Goal: Task Accomplishment & Management: Manage account settings

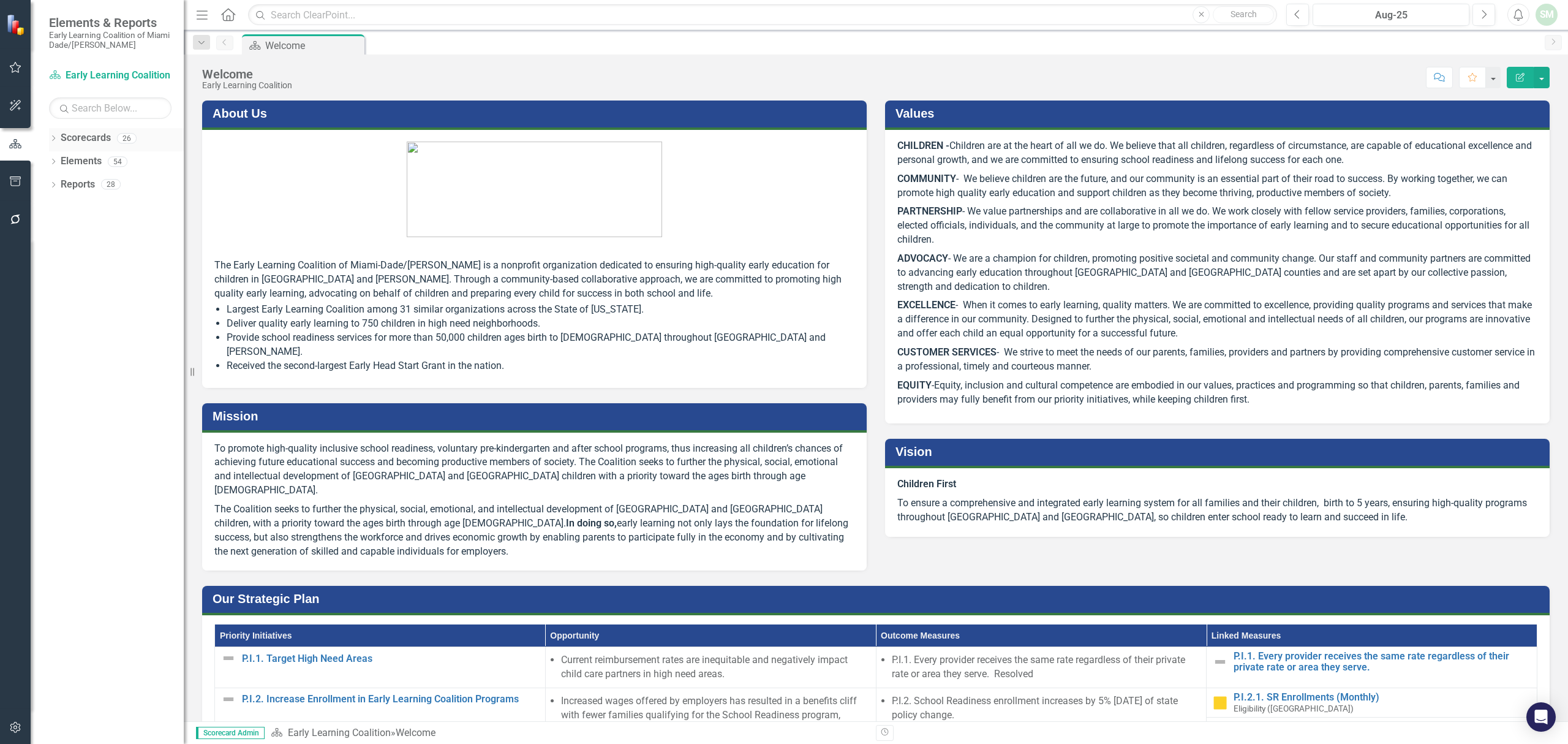
click at [50, 138] on icon "Dropdown" at bounding box center [53, 139] width 8 height 7
click at [59, 164] on icon at bounding box center [60, 161] width 3 height 6
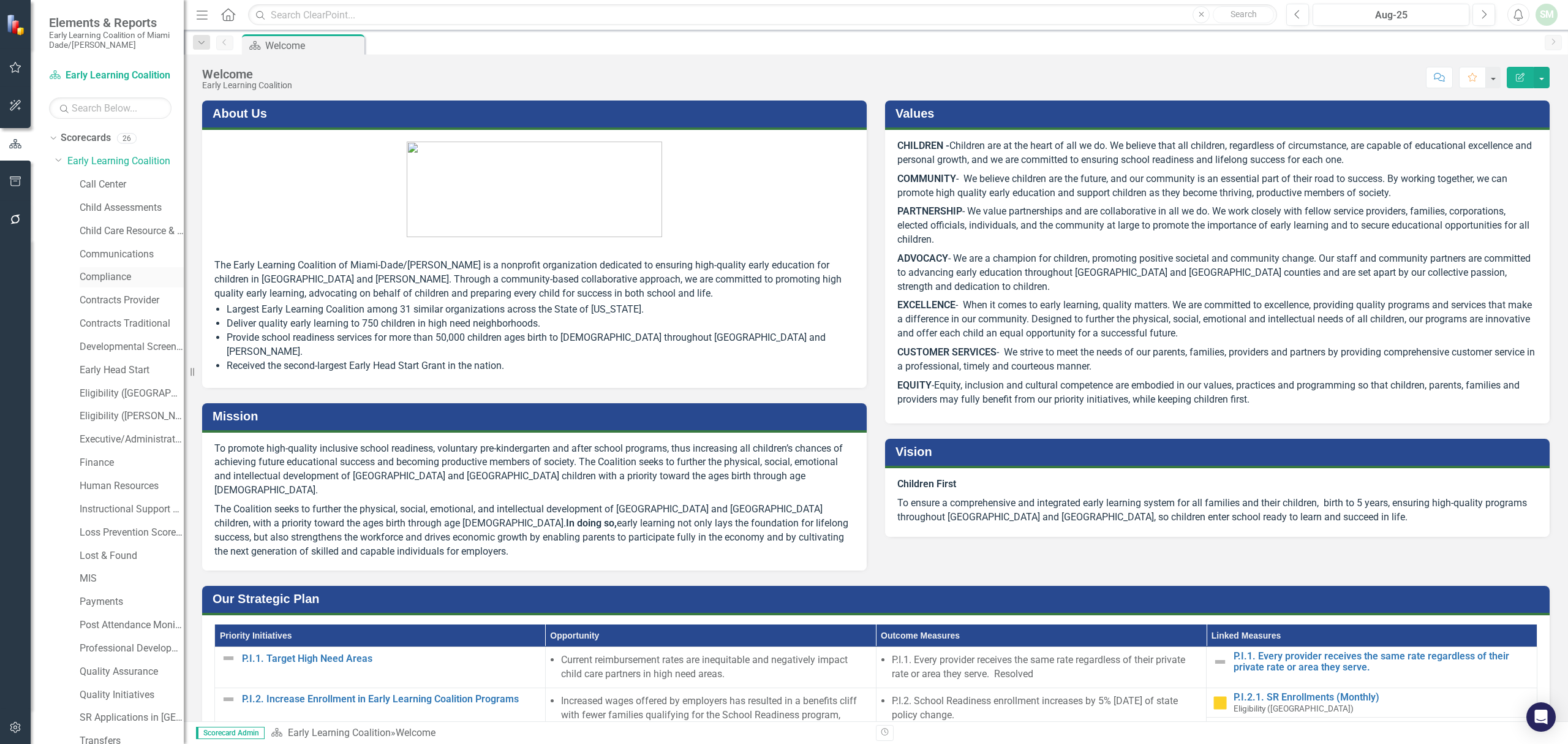
click at [116, 277] on link "Compliance" at bounding box center [132, 277] width 104 height 14
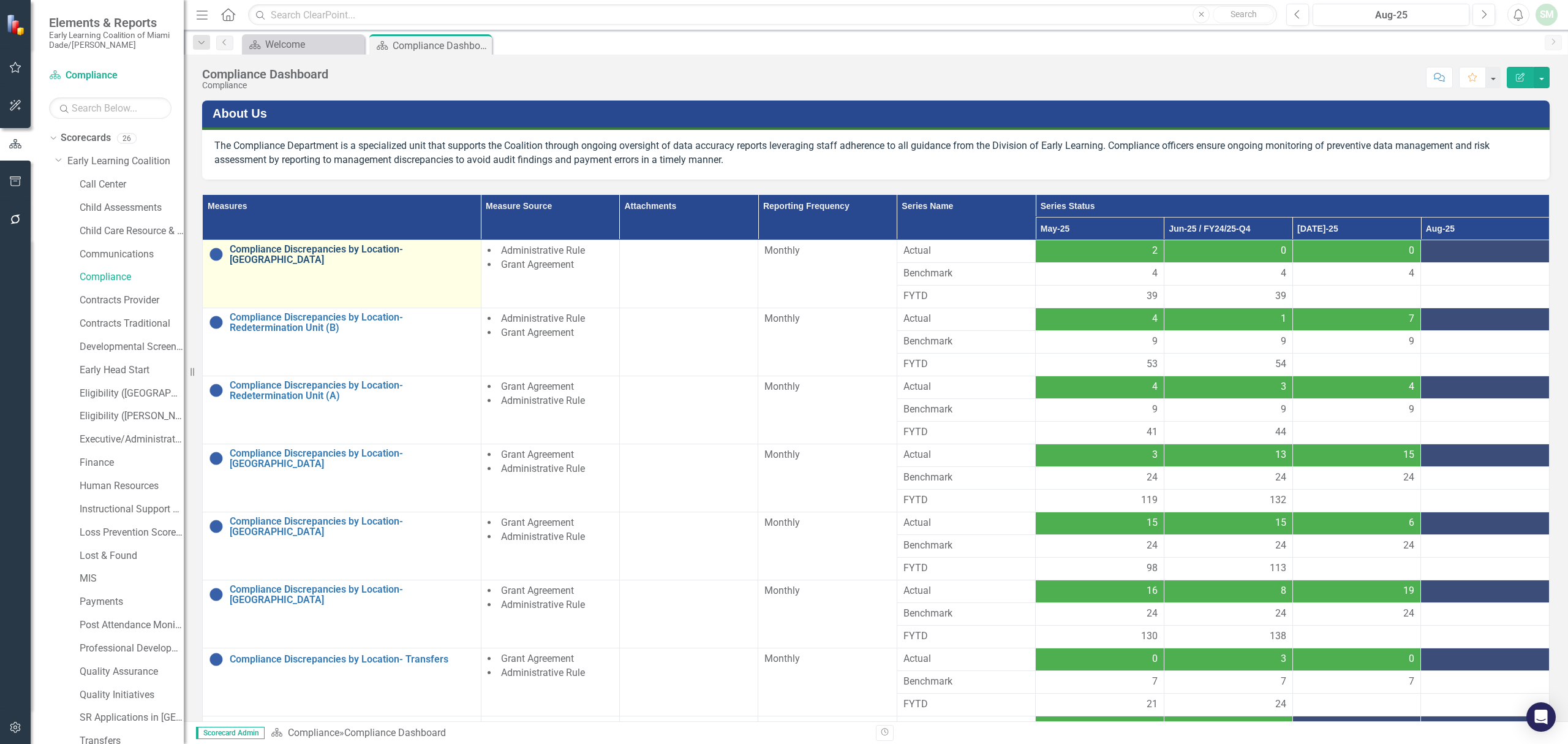
click at [281, 252] on link "Compliance Discrepancies by Location- [GEOGRAPHIC_DATA]" at bounding box center [352, 255] width 245 height 21
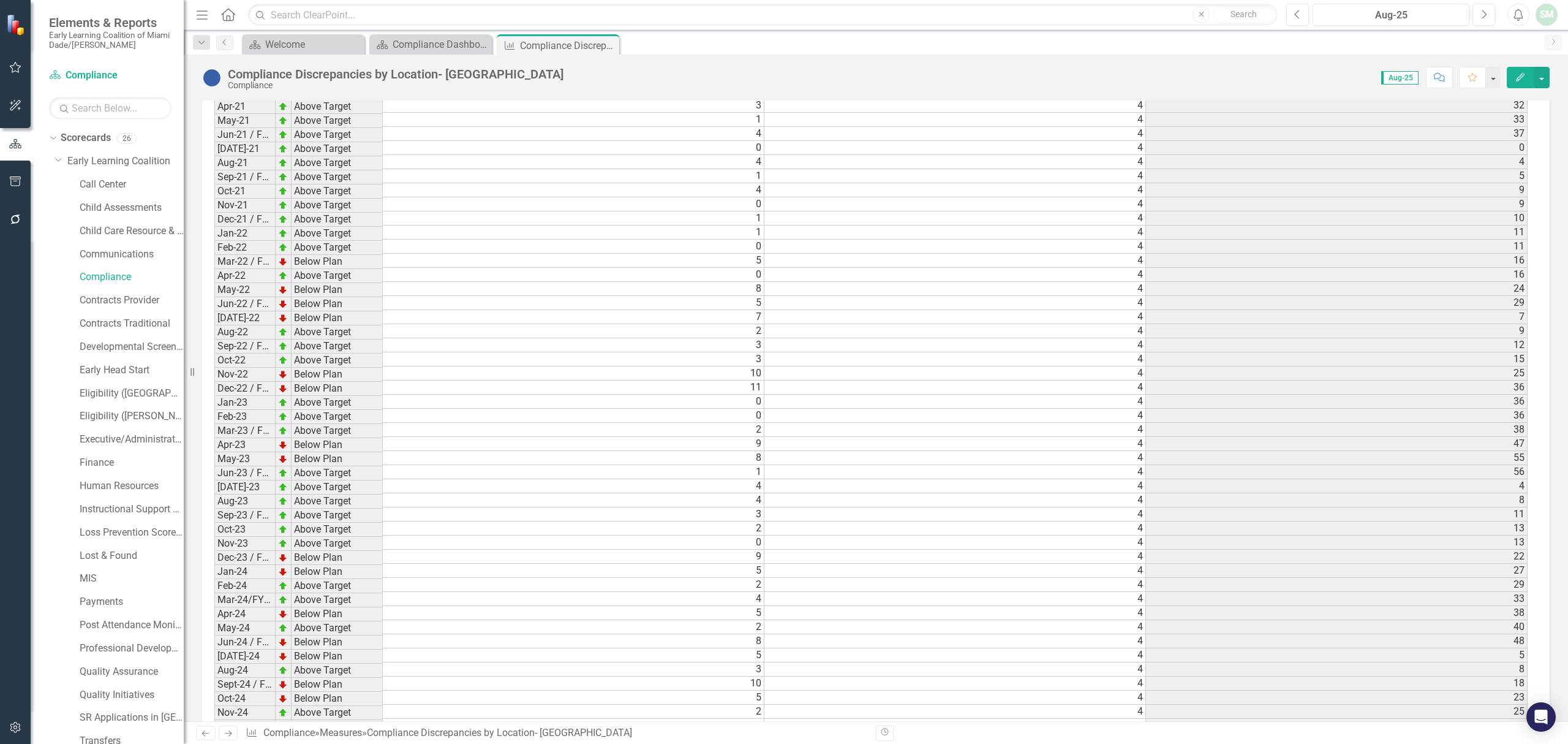
scroll to position [1854, 0]
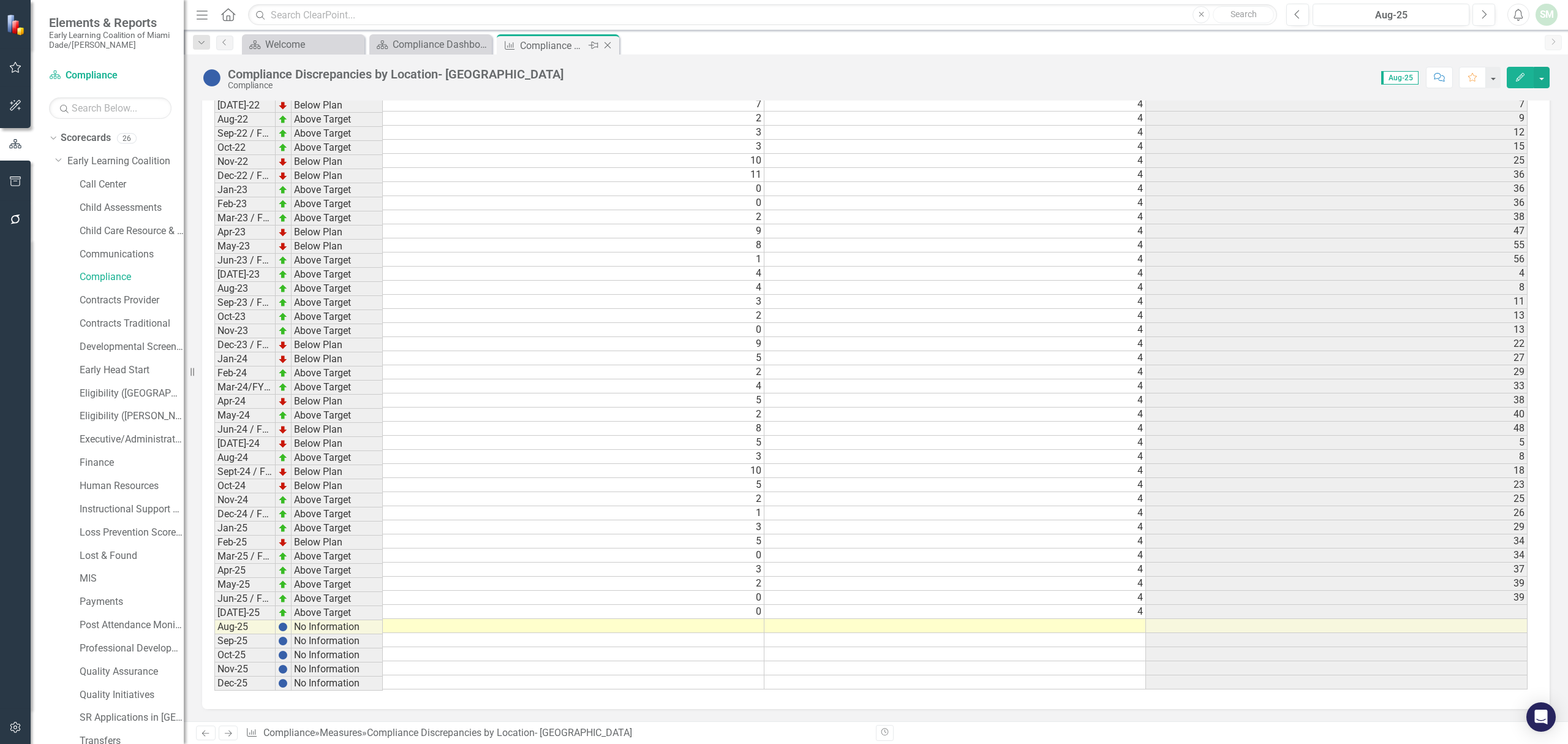
click at [609, 44] on icon at bounding box center [608, 46] width 7 height 7
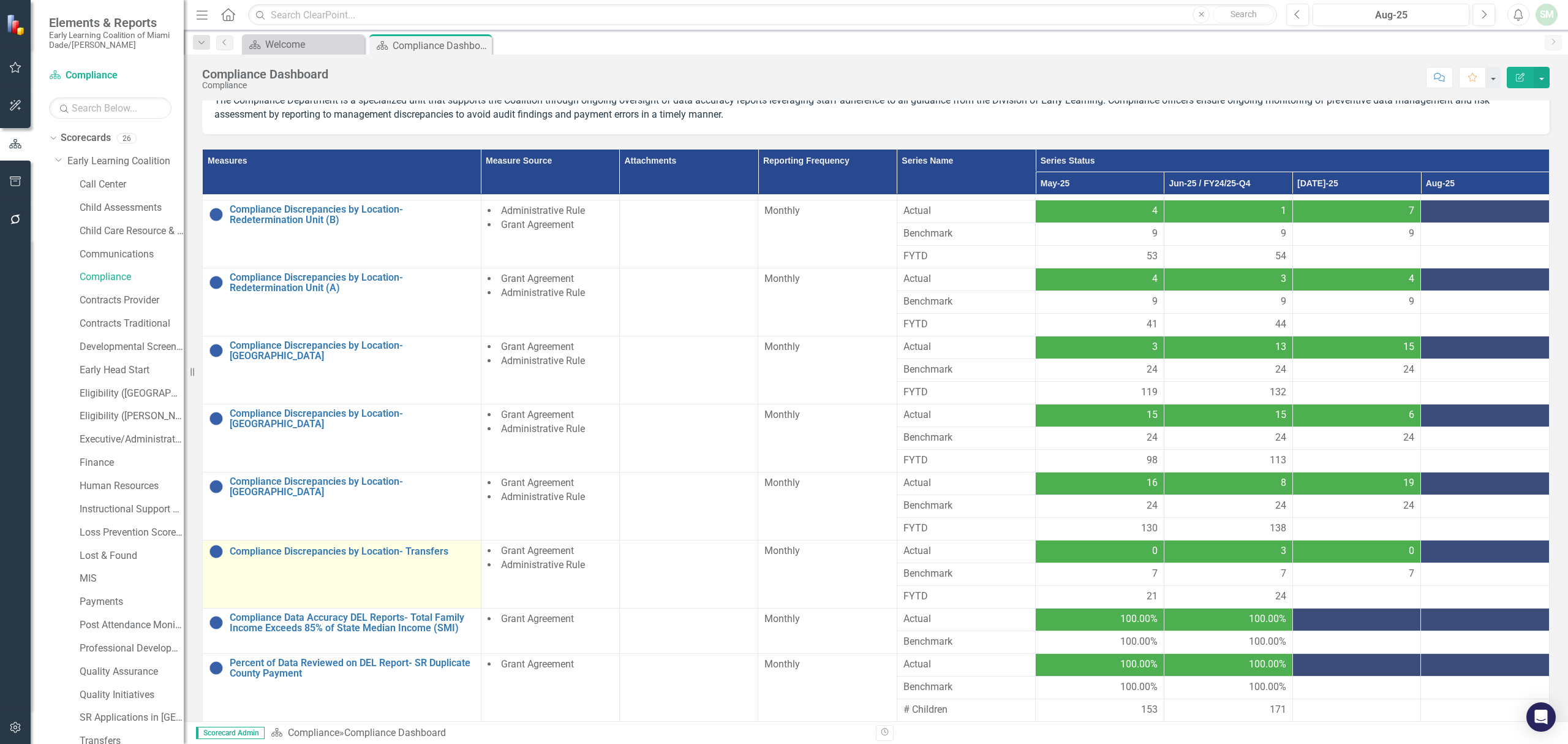
scroll to position [89, 0]
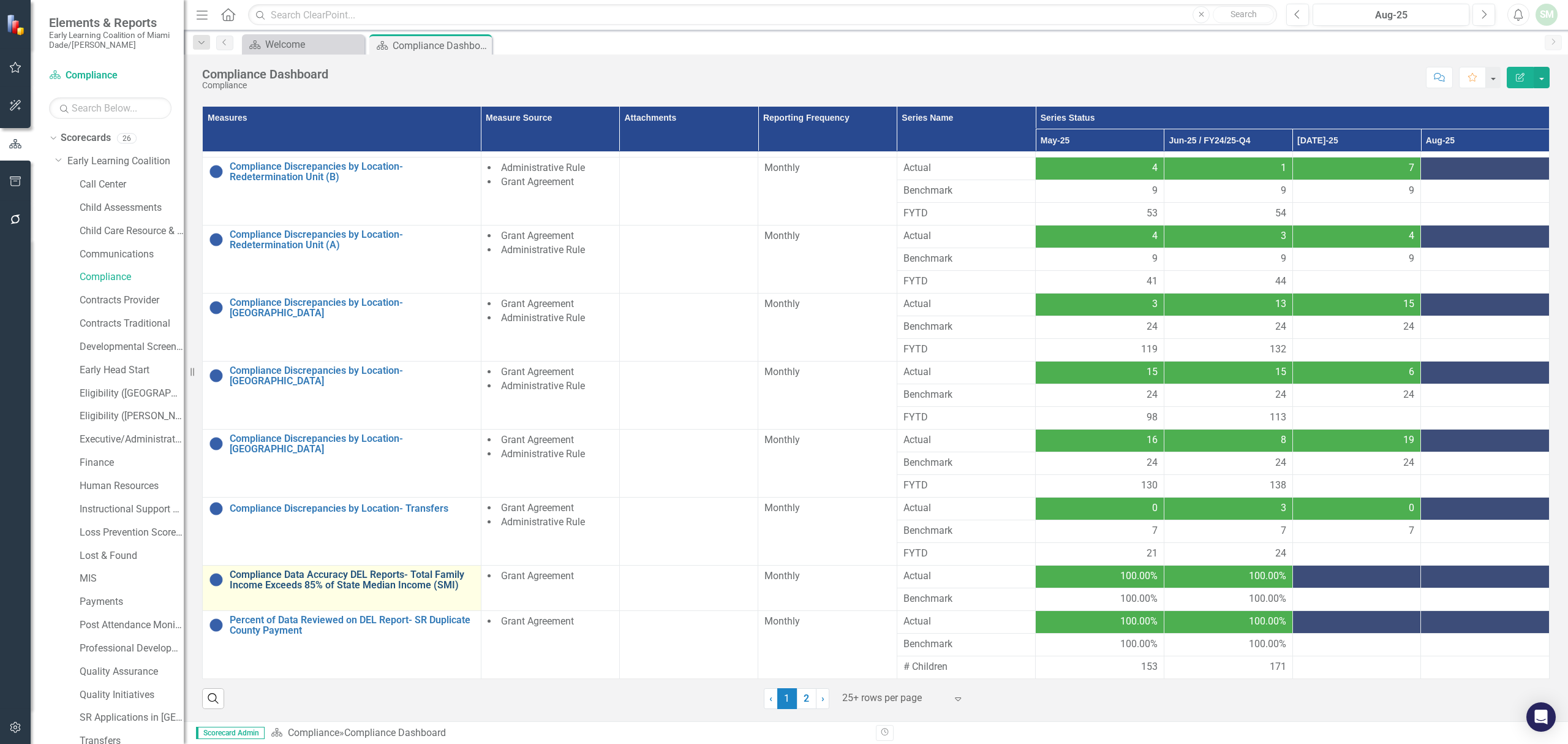
click at [371, 576] on link "Compliance Data Accuracy DEL Reports- Total Family Income Exceeds 85% of State …" at bounding box center [352, 580] width 245 height 21
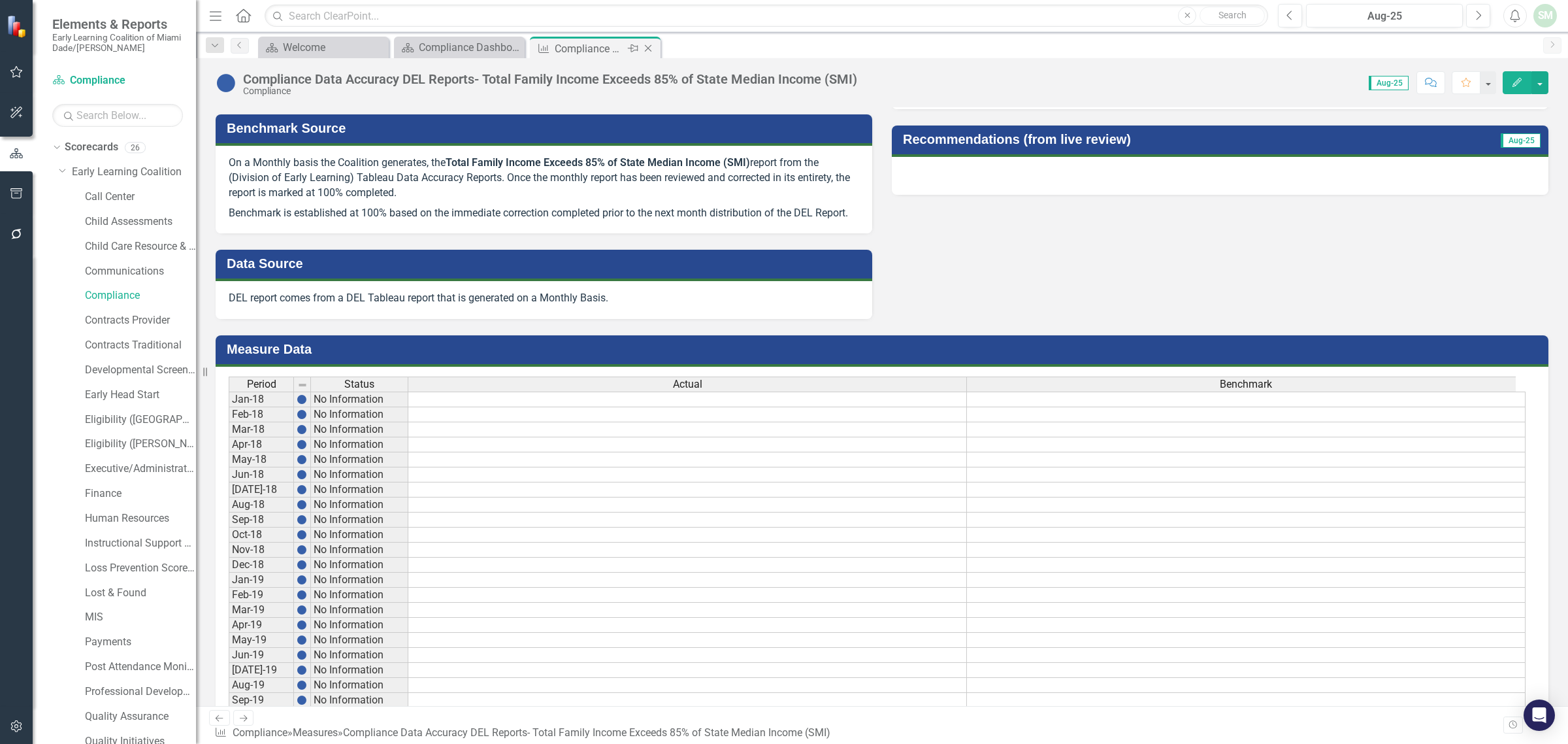
click at [651, 49] on icon "Close" at bounding box center [648, 48] width 13 height 11
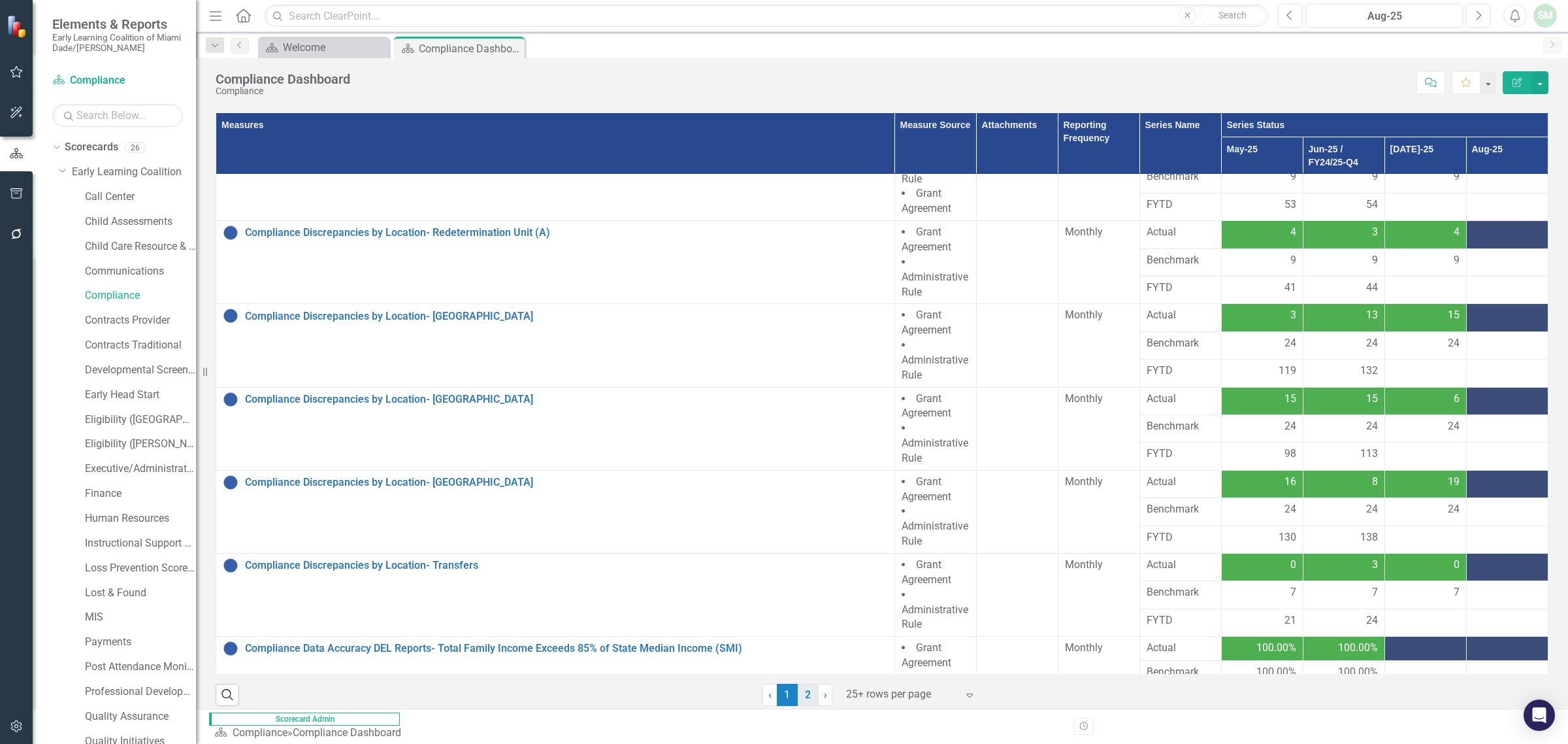
click at [802, 697] on link "2" at bounding box center [809, 694] width 21 height 22
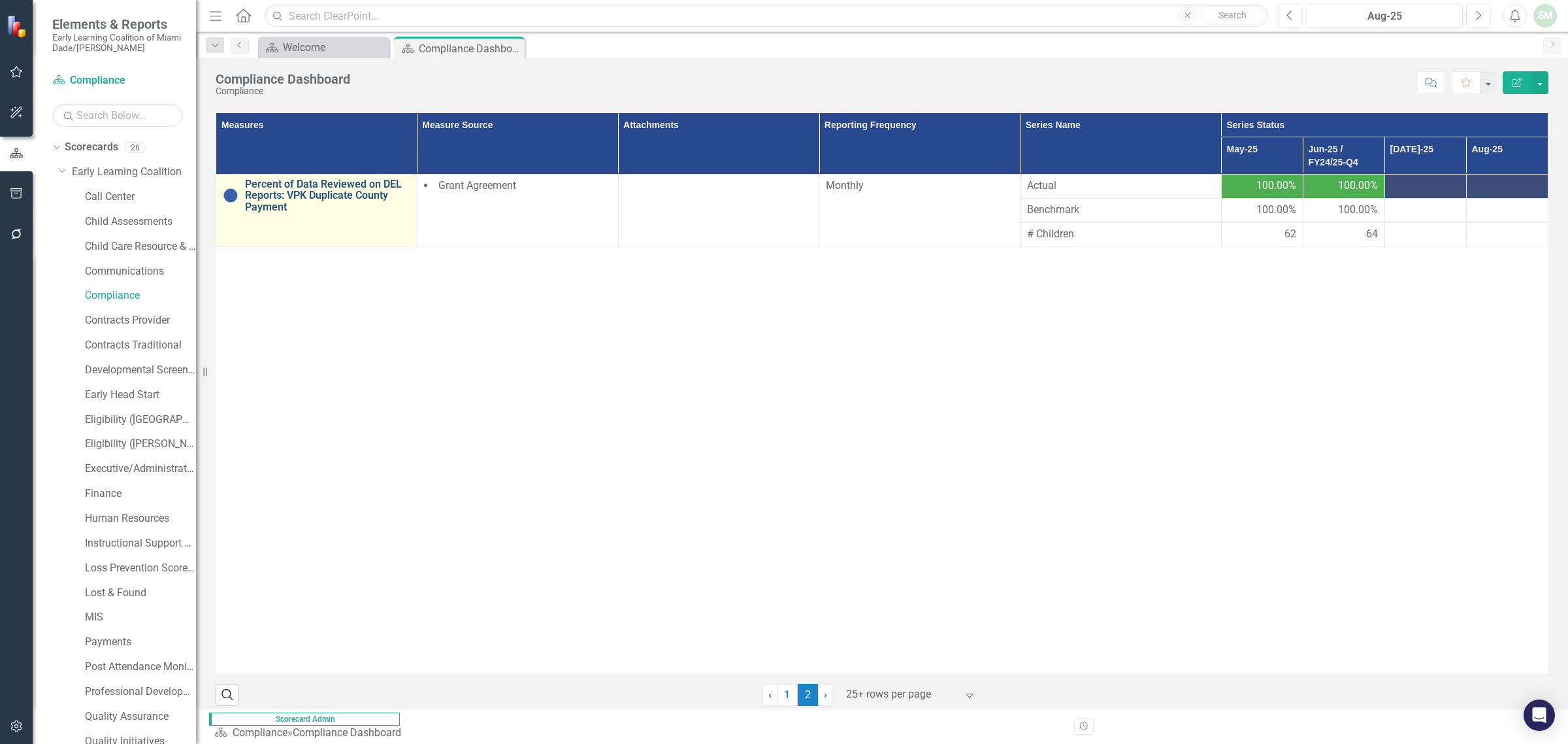
click at [337, 180] on link "Percent of Data Reviewed on DEL Reports: VPK Duplicate County Payment" at bounding box center [327, 195] width 165 height 35
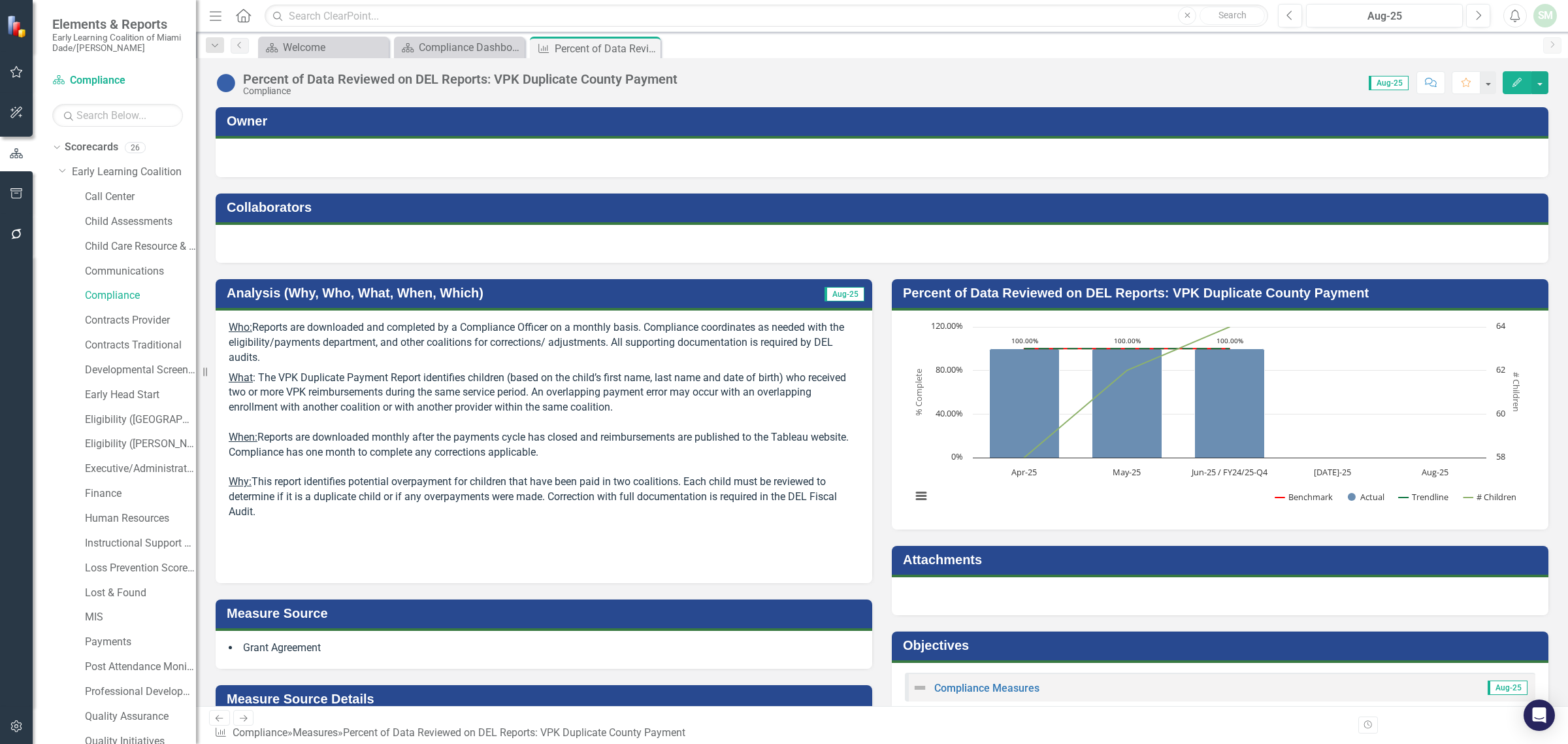
click at [0, 0] on icon "Close" at bounding box center [0, 0] width 0 height 0
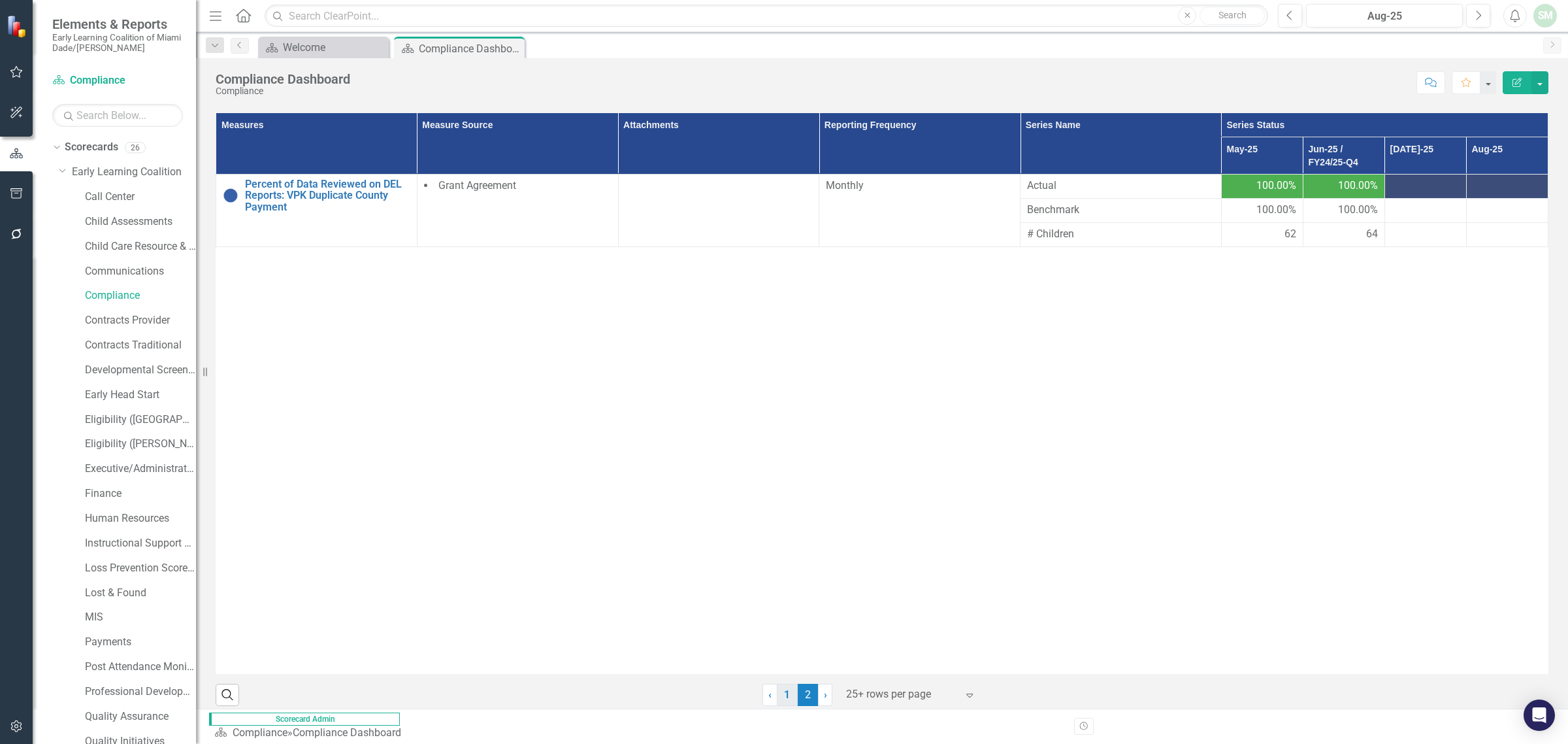
click at [779, 699] on link "1" at bounding box center [787, 694] width 21 height 22
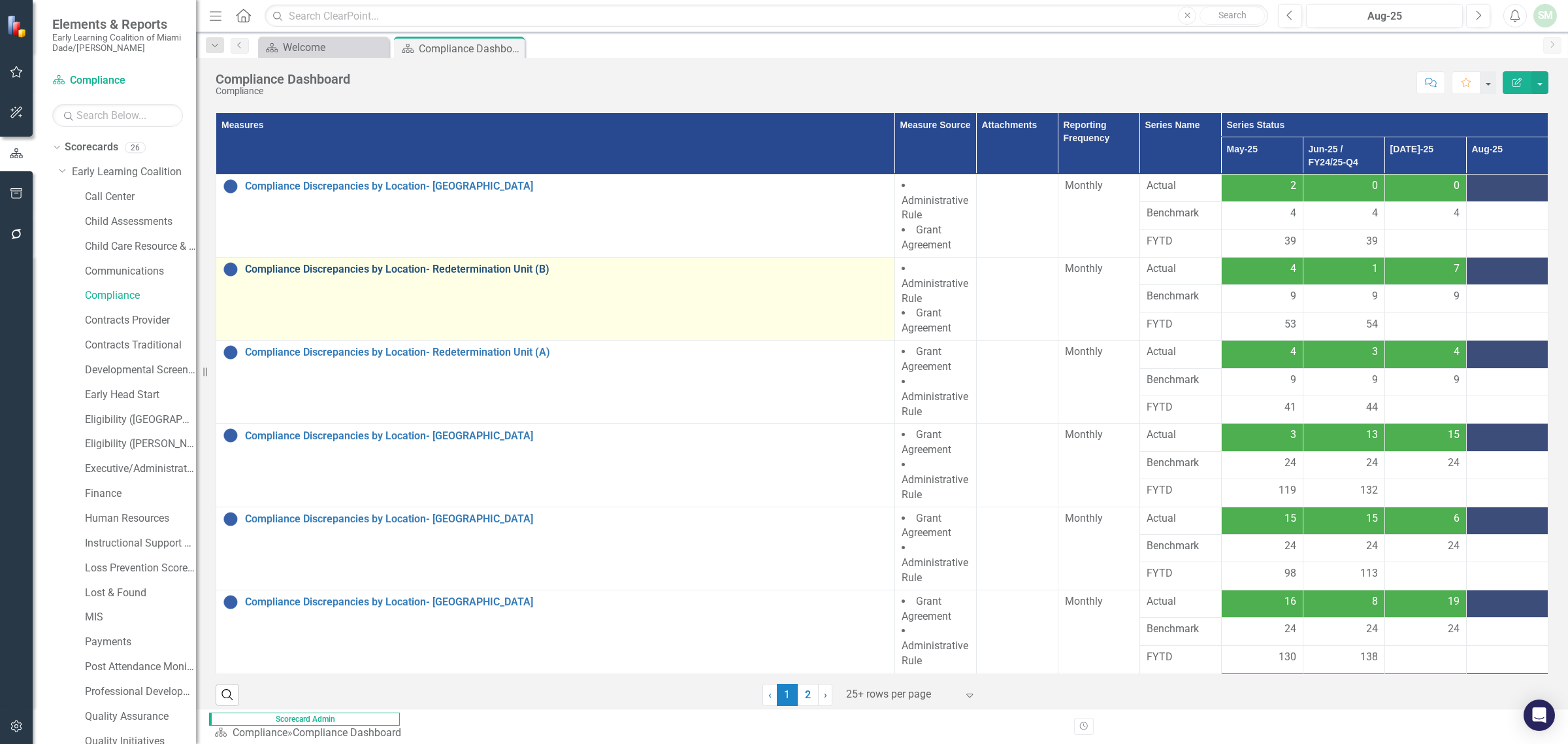
click at [330, 263] on link "Compliance Discrepancies by Location- Redetermination Unit (B)" at bounding box center [566, 269] width 643 height 12
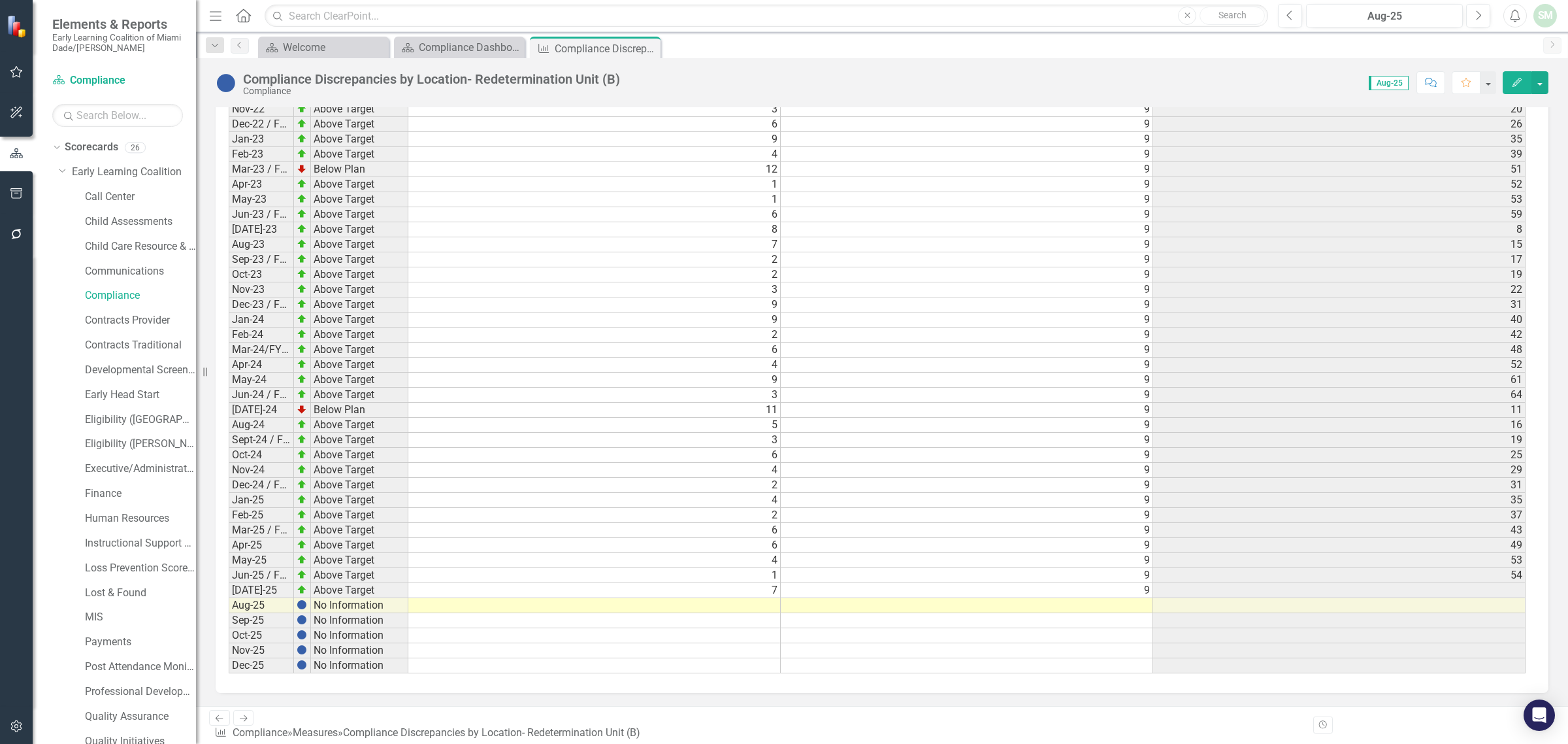
click at [266, 596] on td "[DATE]-25" at bounding box center [261, 591] width 66 height 15
click at [1541, 85] on button "button" at bounding box center [1539, 82] width 17 height 23
click at [1498, 155] on link "Recalculate Measure Recalculate Measure" at bounding box center [1484, 156] width 127 height 24
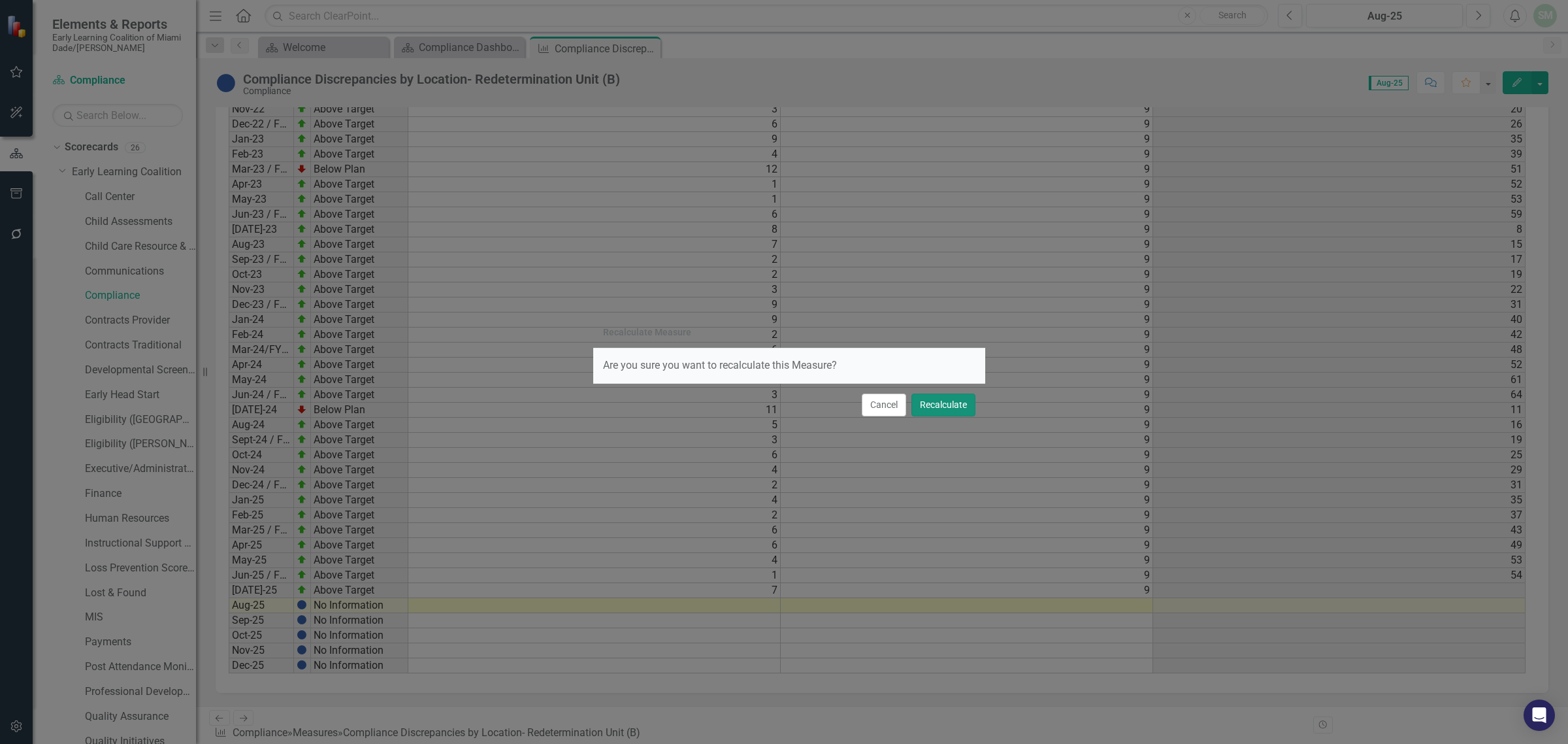
click at [959, 399] on button "Recalculate" at bounding box center [943, 404] width 64 height 23
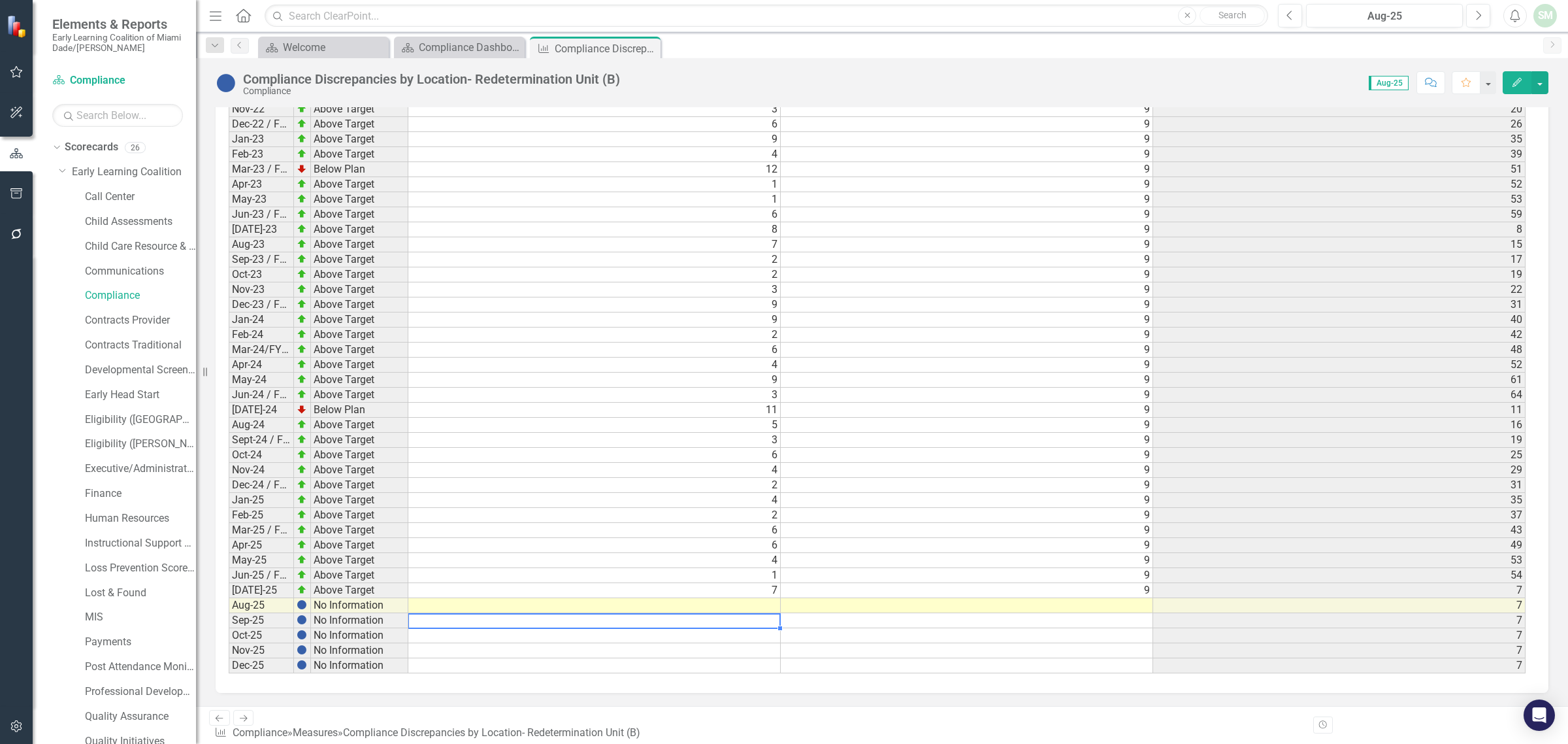
scroll to position [0, 0]
click at [732, 607] on td at bounding box center [594, 606] width 373 height 15
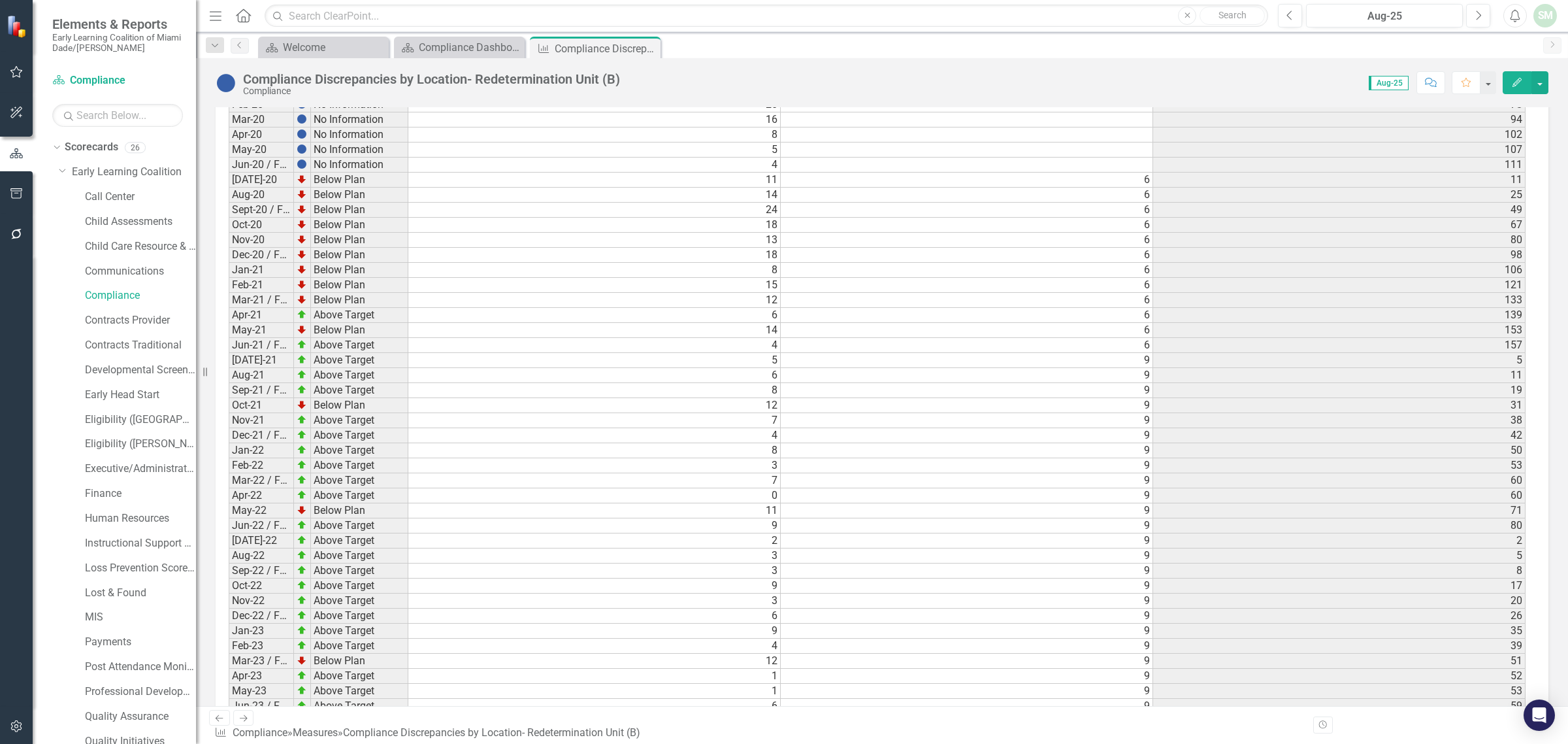
scroll to position [1978, 0]
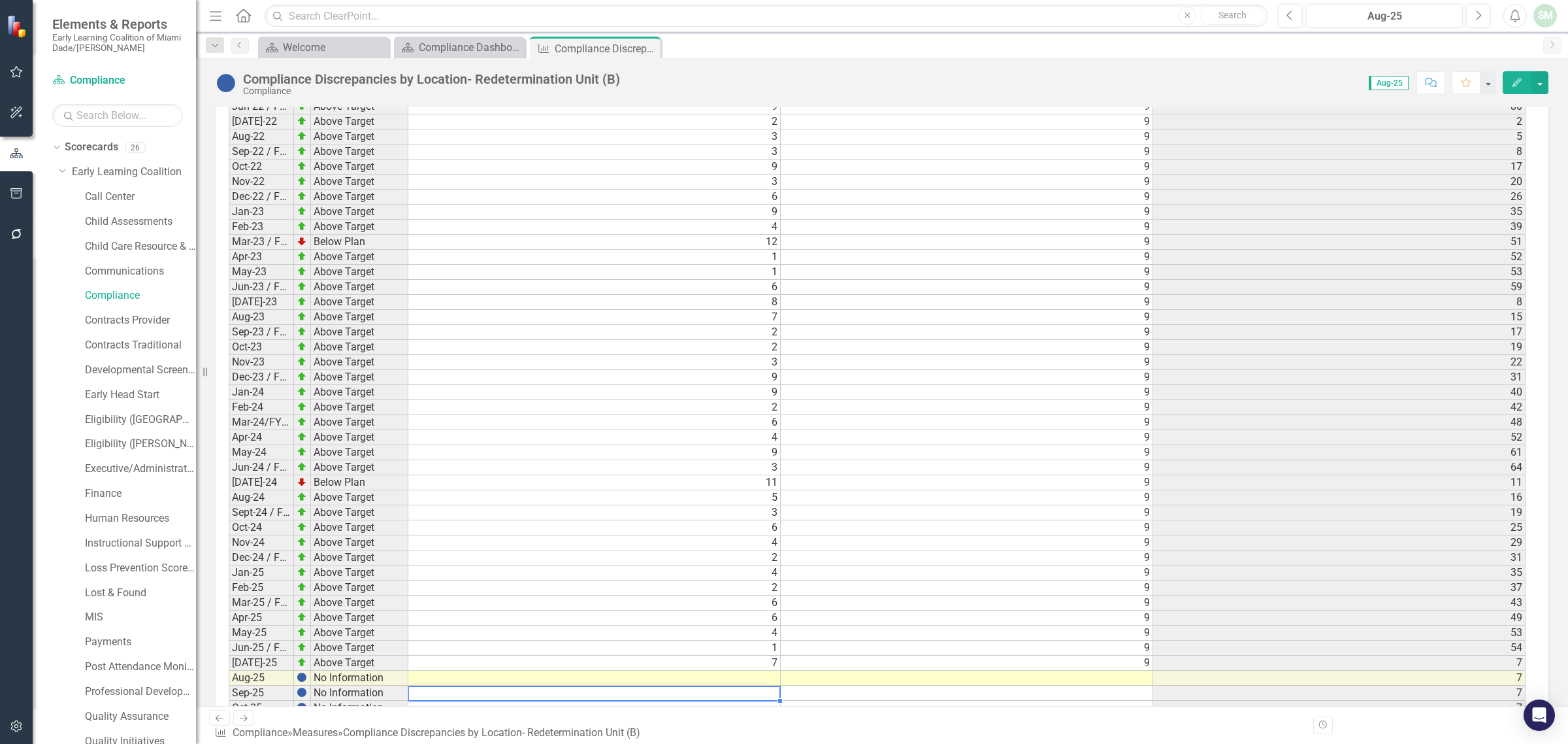
type textarea "3"
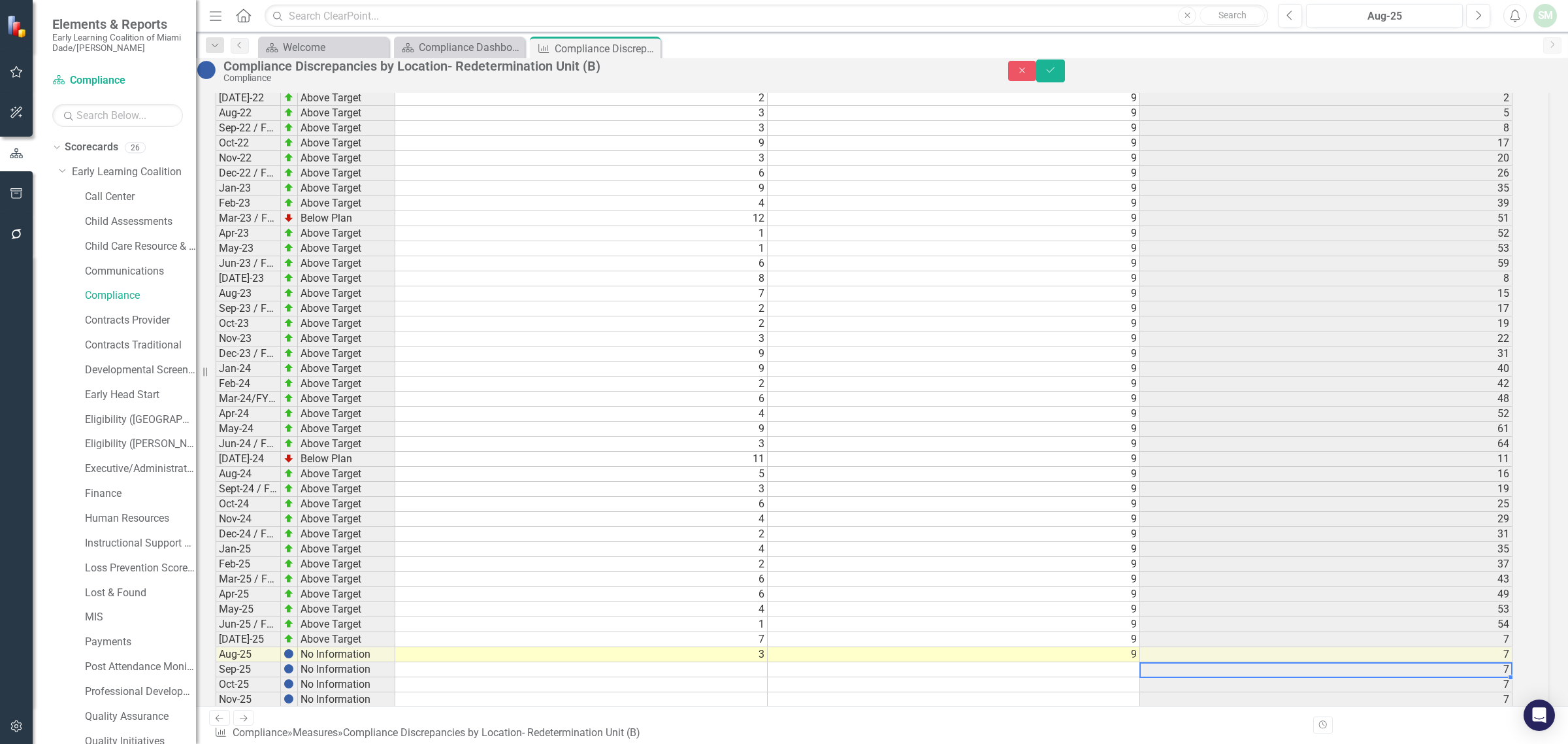
scroll to position [0, 10]
type textarea "9"
click at [1065, 82] on button "Save" at bounding box center [1051, 71] width 29 height 23
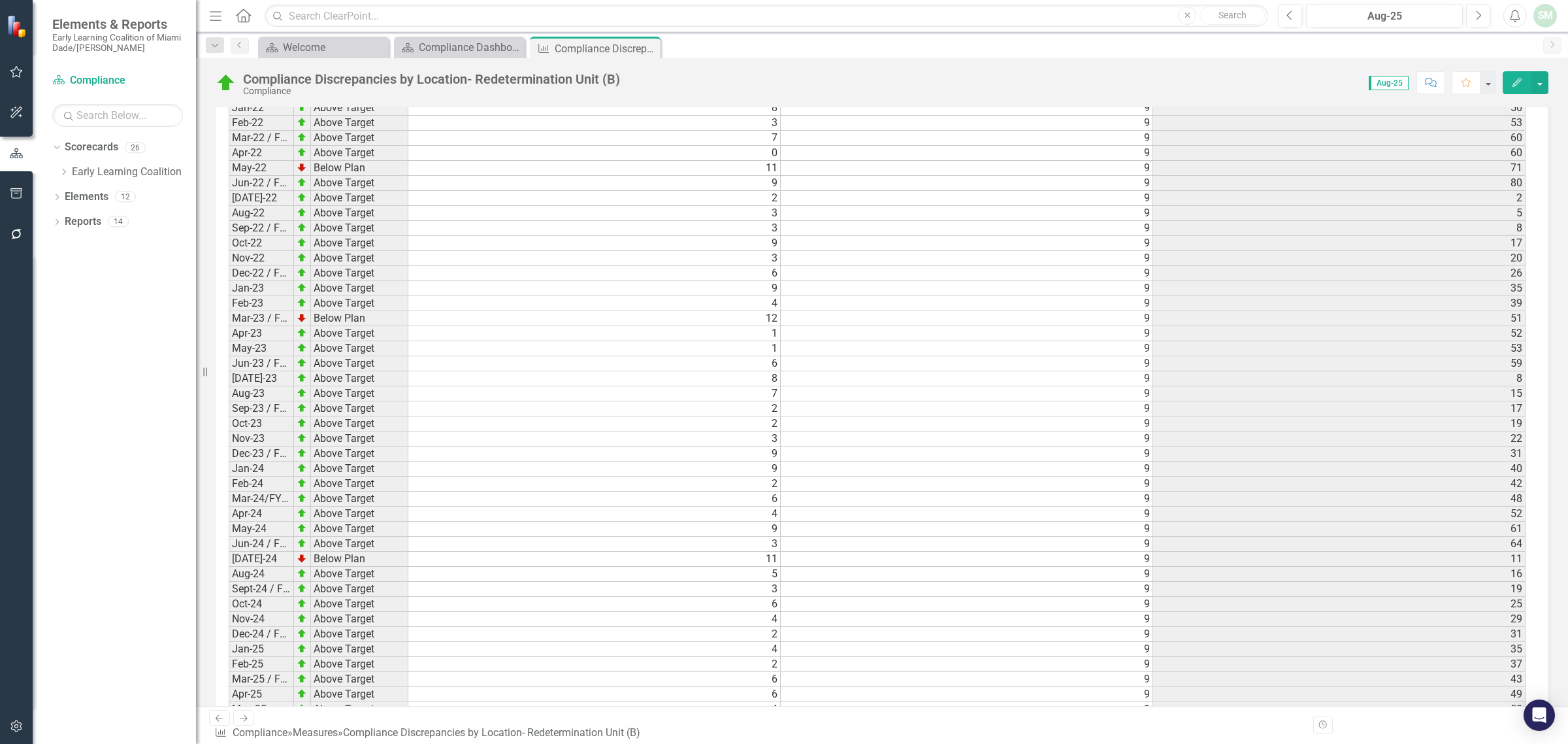
scroll to position [2060, 0]
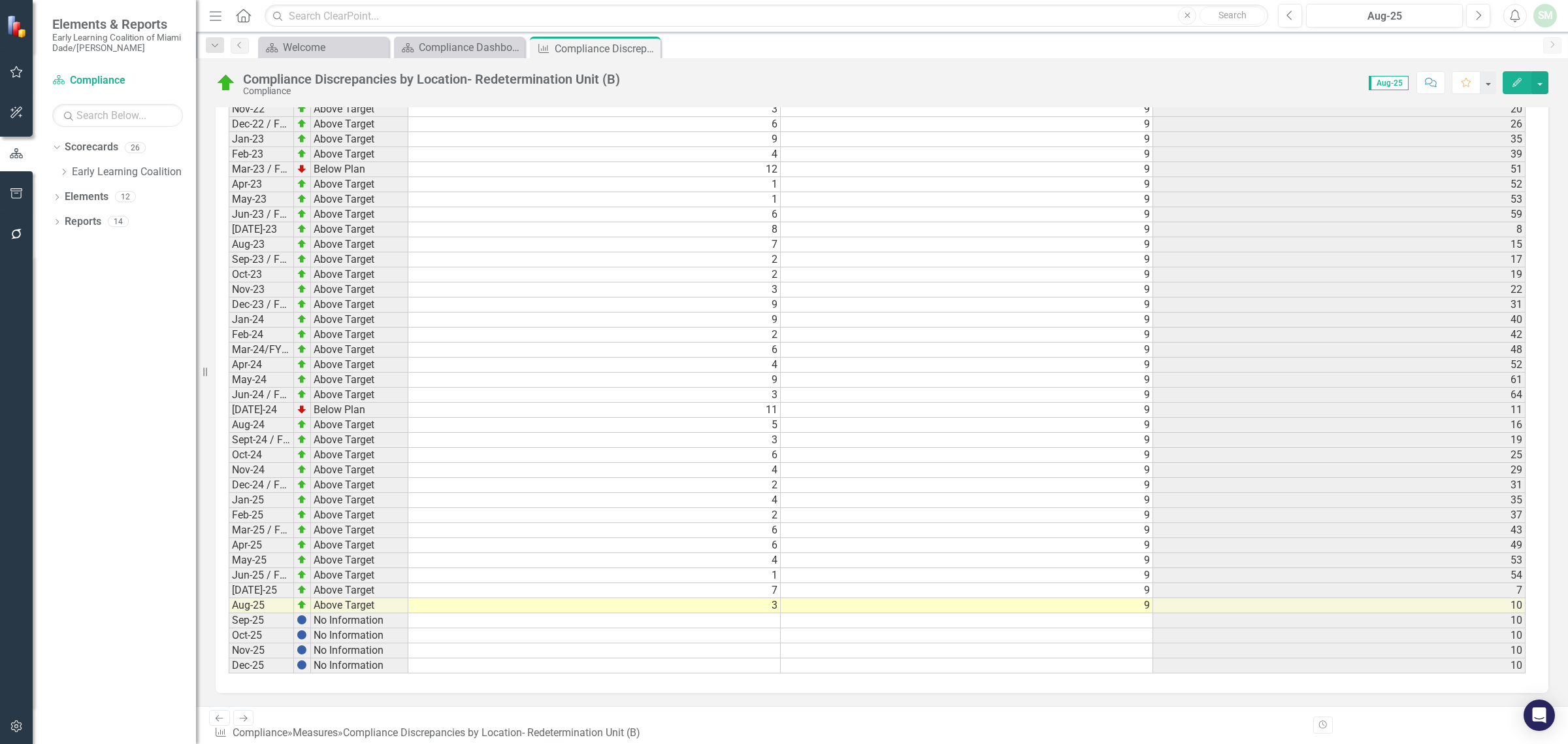
click at [722, 603] on td "3" at bounding box center [594, 606] width 373 height 15
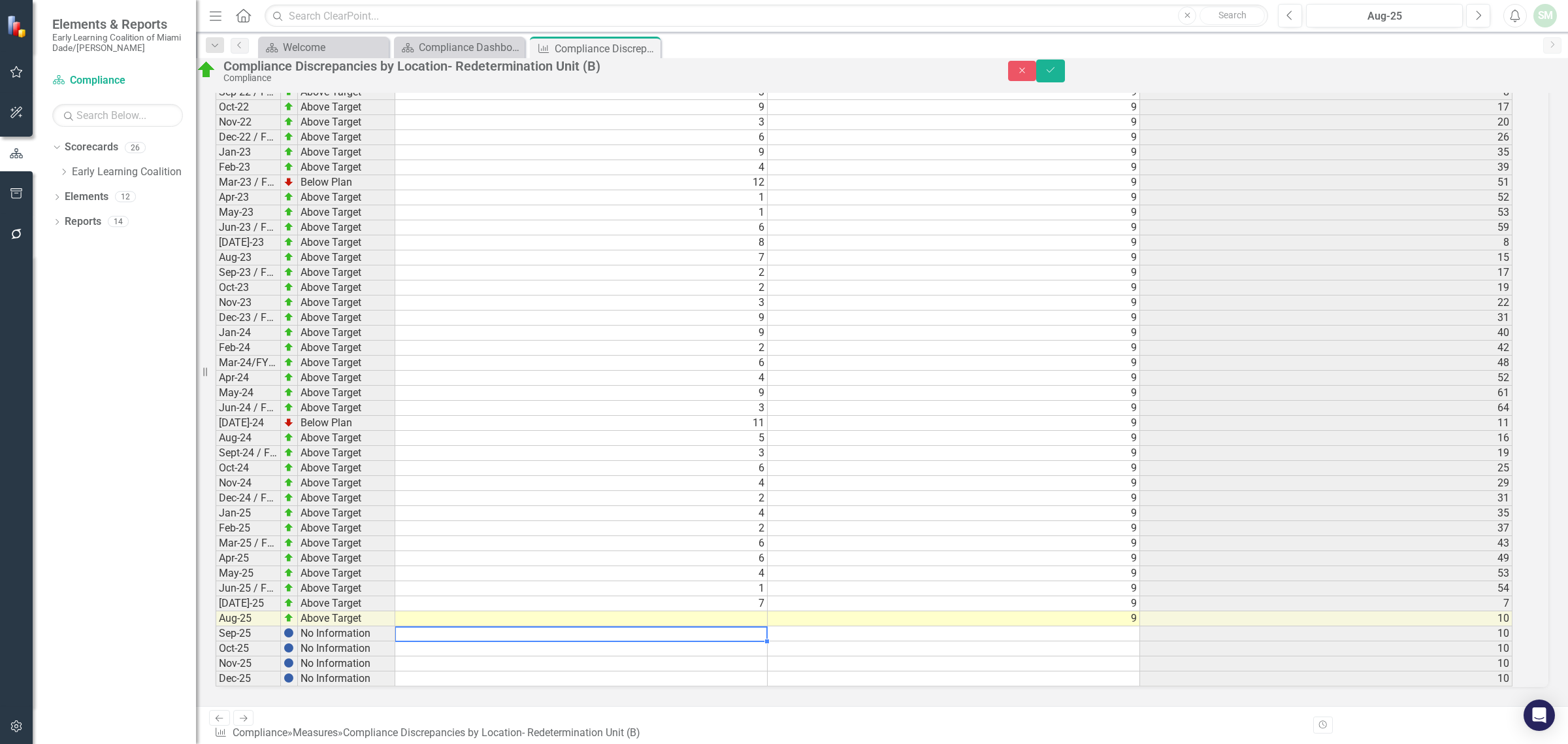
click at [1005, 611] on td "9" at bounding box center [954, 619] width 373 height 15
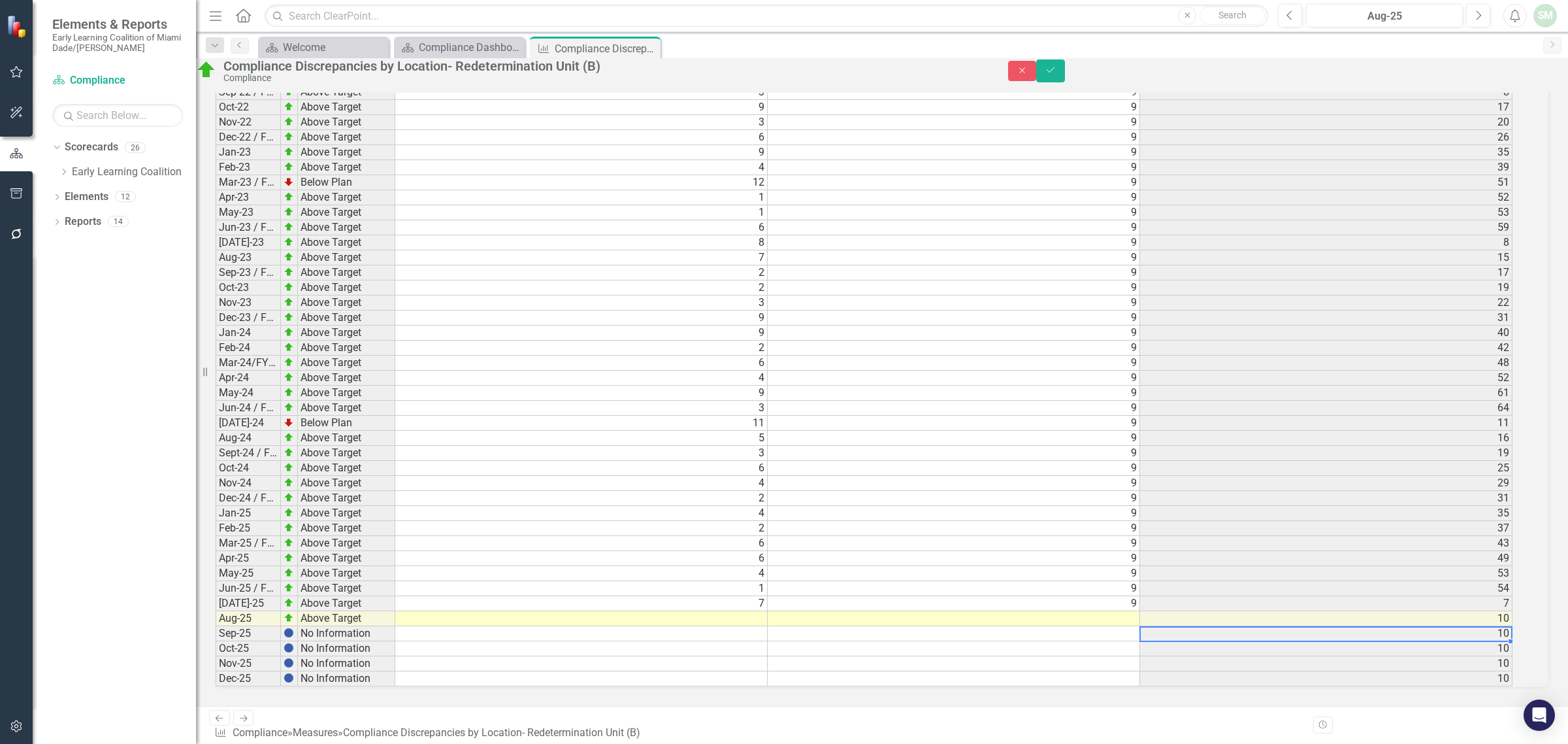
scroll to position [0, 10]
click at [1065, 80] on button "Save" at bounding box center [1051, 71] width 29 height 23
